Goal: Task Accomplishment & Management: Use online tool/utility

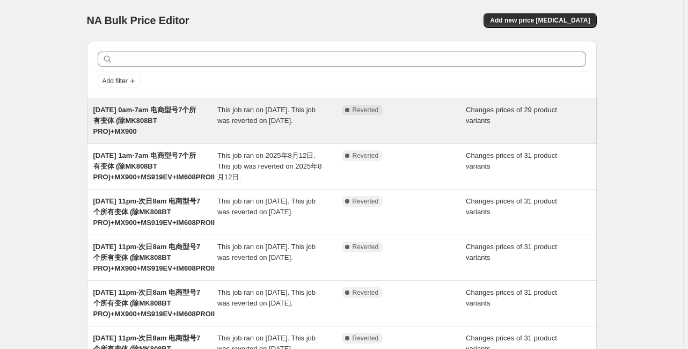
click at [239, 114] on div "This job ran on [DATE]. This job was reverted on [DATE]." at bounding box center [279, 121] width 124 height 32
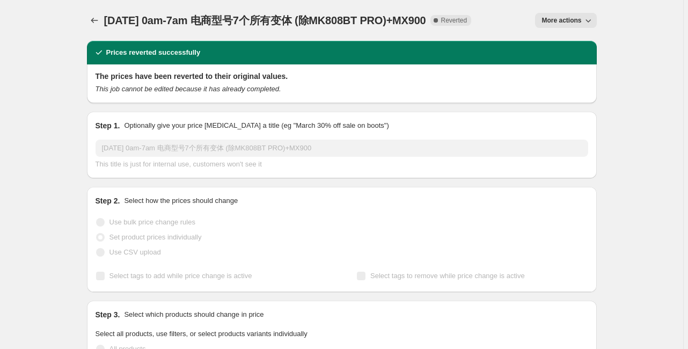
click at [552, 21] on span "More actions" at bounding box center [561, 20] width 40 height 9
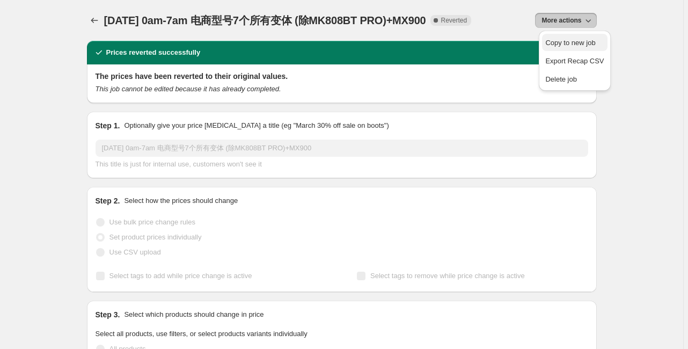
click at [554, 39] on span "Copy to new job" at bounding box center [570, 43] width 50 height 8
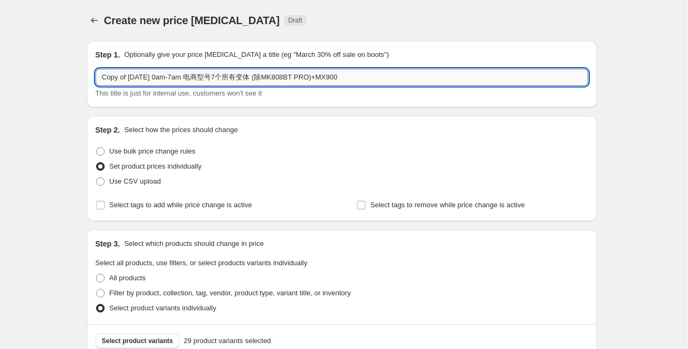
click at [126, 75] on input "Copy of [DATE] 0am-7am 电商型号7个所有变体 (除MK808BT PRO)+MX900" at bounding box center [341, 77] width 492 height 17
drag, startPoint x: 131, startPoint y: 75, endPoint x: 103, endPoint y: 77, distance: 28.0
click at [103, 77] on input "Copy of [DATE] 0am-7am 电商型号7个所有变体 (除MK808BT PRO)+MX900" at bounding box center [341, 77] width 492 height 17
click at [144, 77] on input "[DATE] 0am-7am 电商型号7个所有变体 (除MK808BT PRO)+MX900" at bounding box center [341, 77] width 492 height 17
type input "[DATE] 0am-7am 电商型号7个所有变体 (除MK808BT PRO)+MX900"
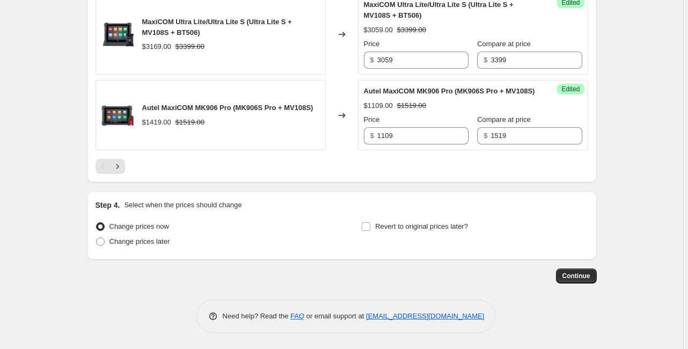
scroll to position [1851, 0]
click at [133, 241] on span "Change prices later" at bounding box center [139, 241] width 61 height 8
click at [97, 238] on input "Change prices later" at bounding box center [96, 237] width 1 height 1
radio input "true"
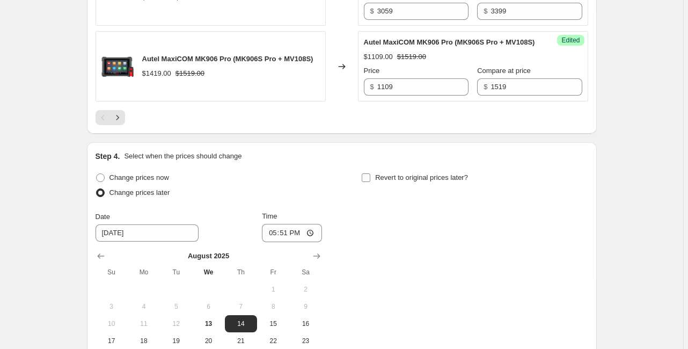
click at [400, 181] on span "Revert to original prices later?" at bounding box center [421, 177] width 93 height 8
click at [370, 182] on input "Revert to original prices later?" at bounding box center [366, 177] width 9 height 9
checkbox input "true"
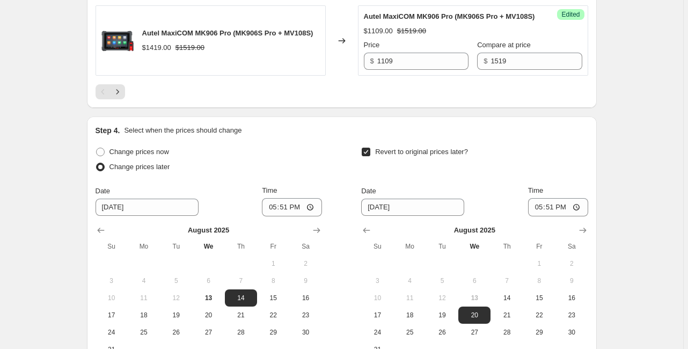
scroll to position [1937, 0]
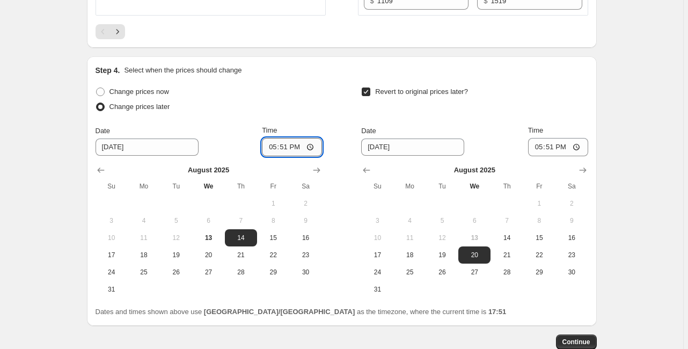
click at [287, 156] on input "17:51" at bounding box center [292, 147] width 60 height 18
type input "12:00"
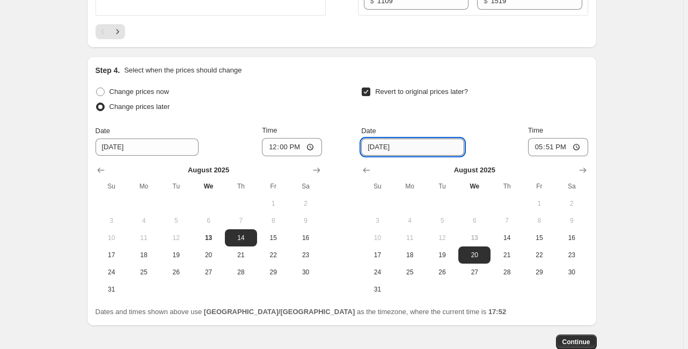
click at [383, 156] on input "[DATE]" at bounding box center [412, 146] width 103 height 17
type input "[DATE]"
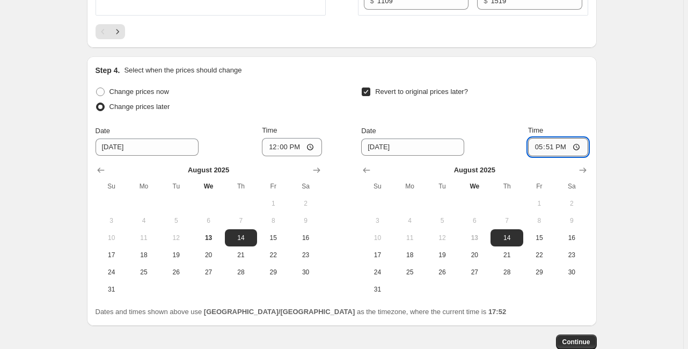
click at [558, 156] on input "17:51" at bounding box center [558, 147] width 60 height 18
type input "07:00"
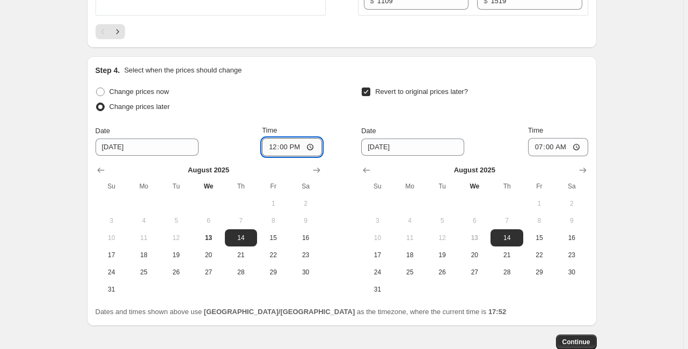
click at [290, 156] on input "12:00" at bounding box center [292, 147] width 60 height 18
type input "00:00"
click at [313, 156] on input "00:00" at bounding box center [292, 147] width 60 height 18
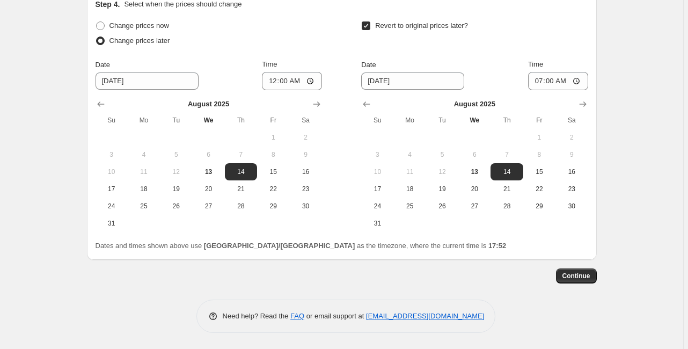
scroll to position [2023, 0]
click at [573, 280] on span "Continue" at bounding box center [576, 275] width 28 height 9
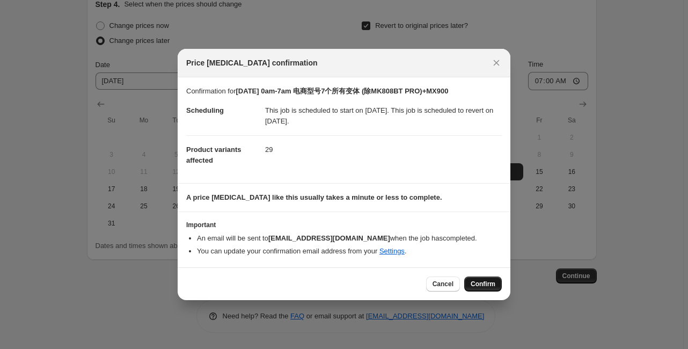
click at [488, 284] on span "Confirm" at bounding box center [482, 283] width 25 height 9
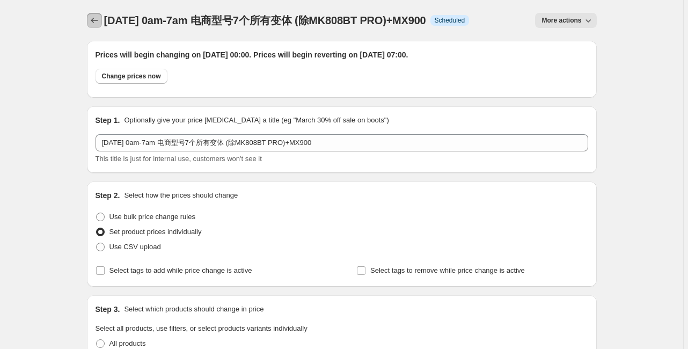
click at [94, 27] on button "Price change jobs" at bounding box center [94, 20] width 15 height 15
